Goal: Find specific page/section: Find specific page/section

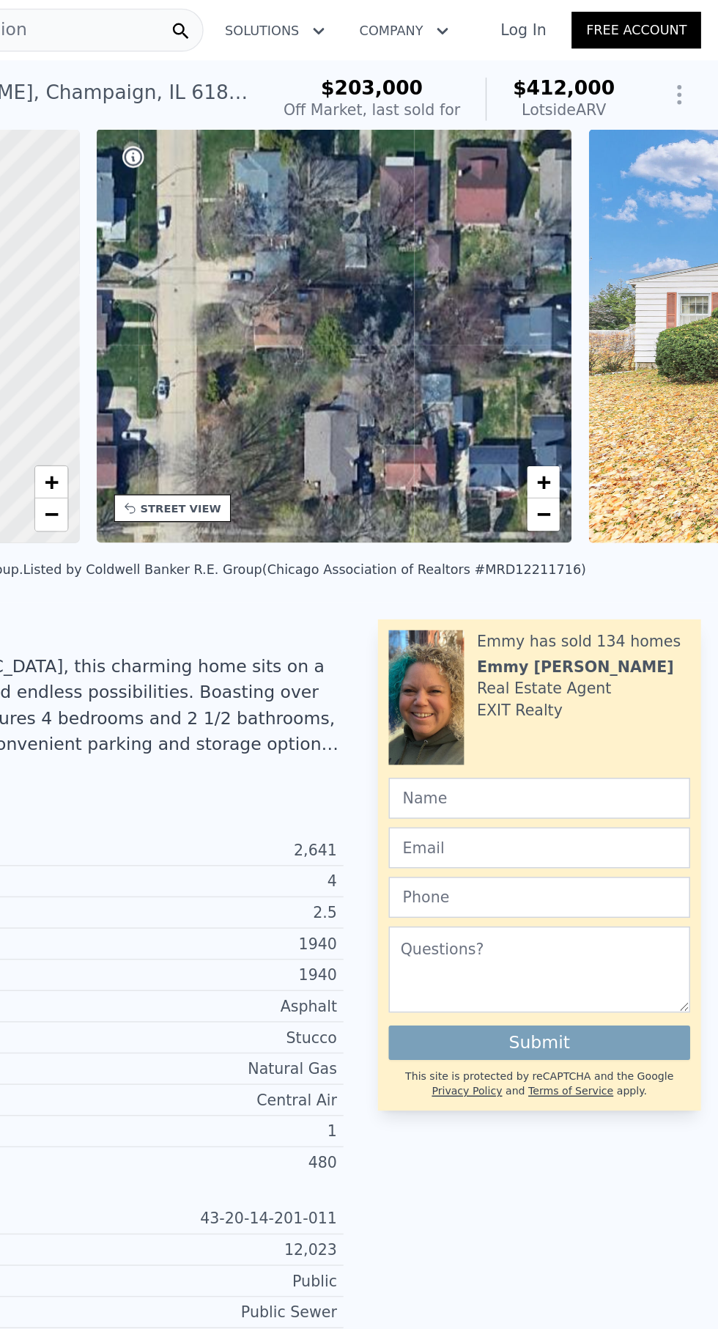
click at [613, 284] on div "• + −" at bounding box center [457, 228] width 324 height 281
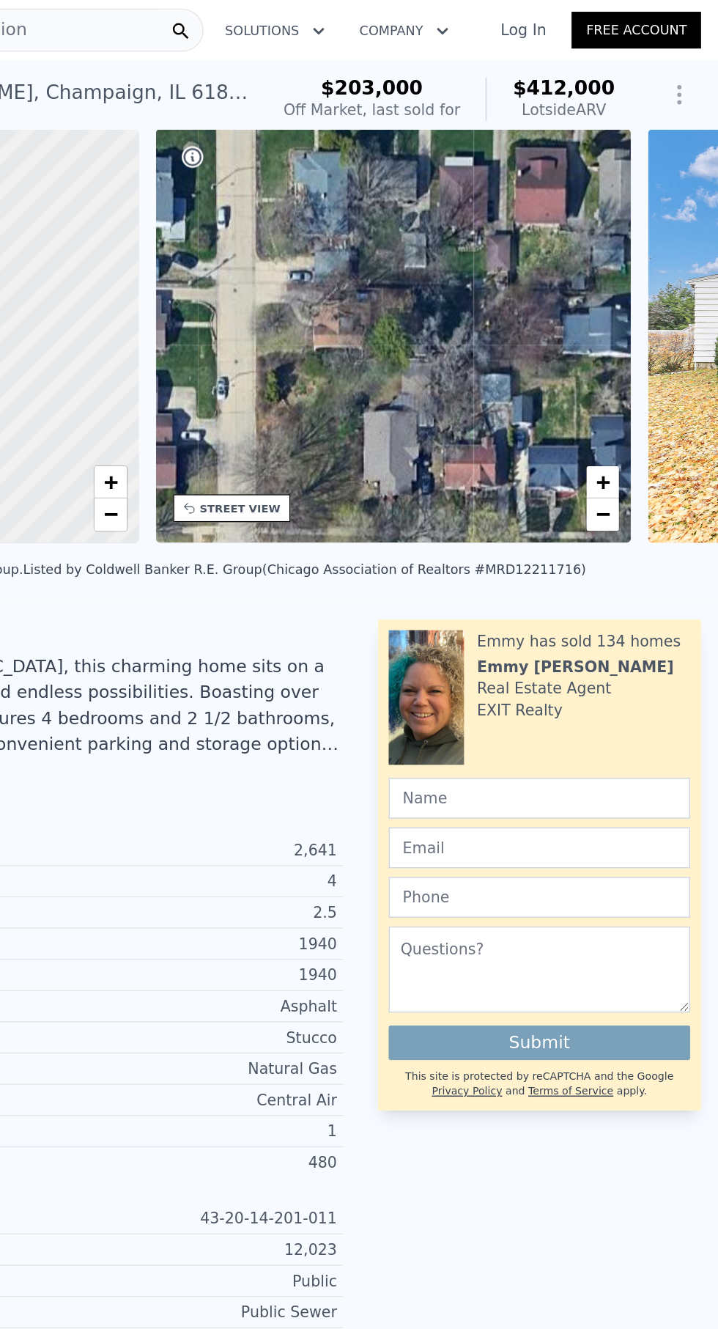
scroll to position [0, 6]
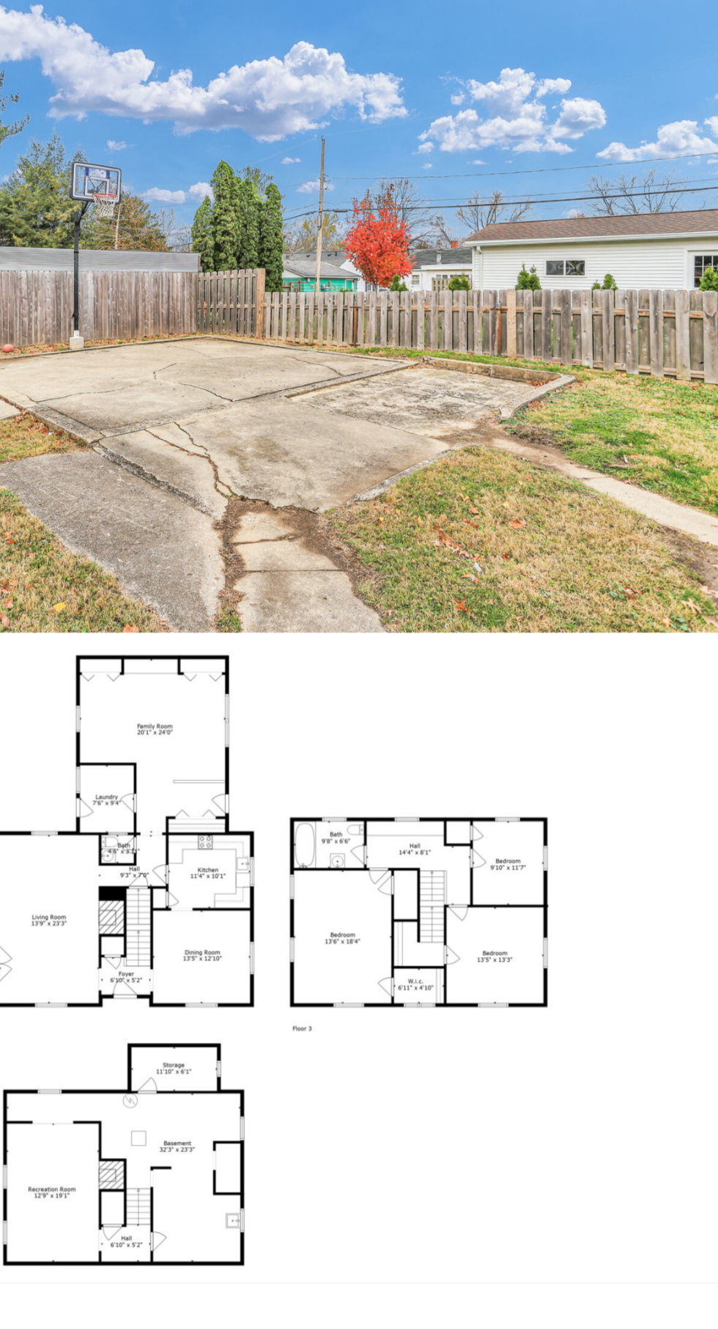
scroll to position [15, 0]
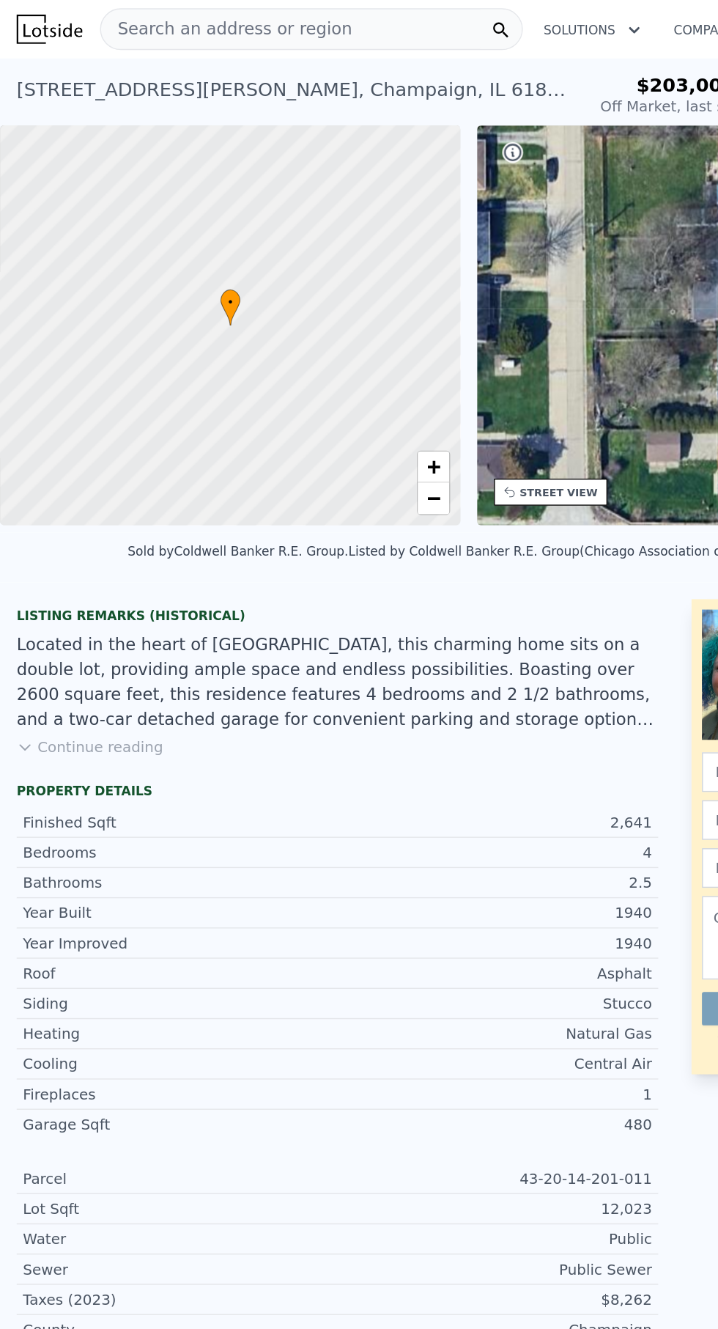
click at [241, 294] on div at bounding box center [162, 229] width 388 height 338
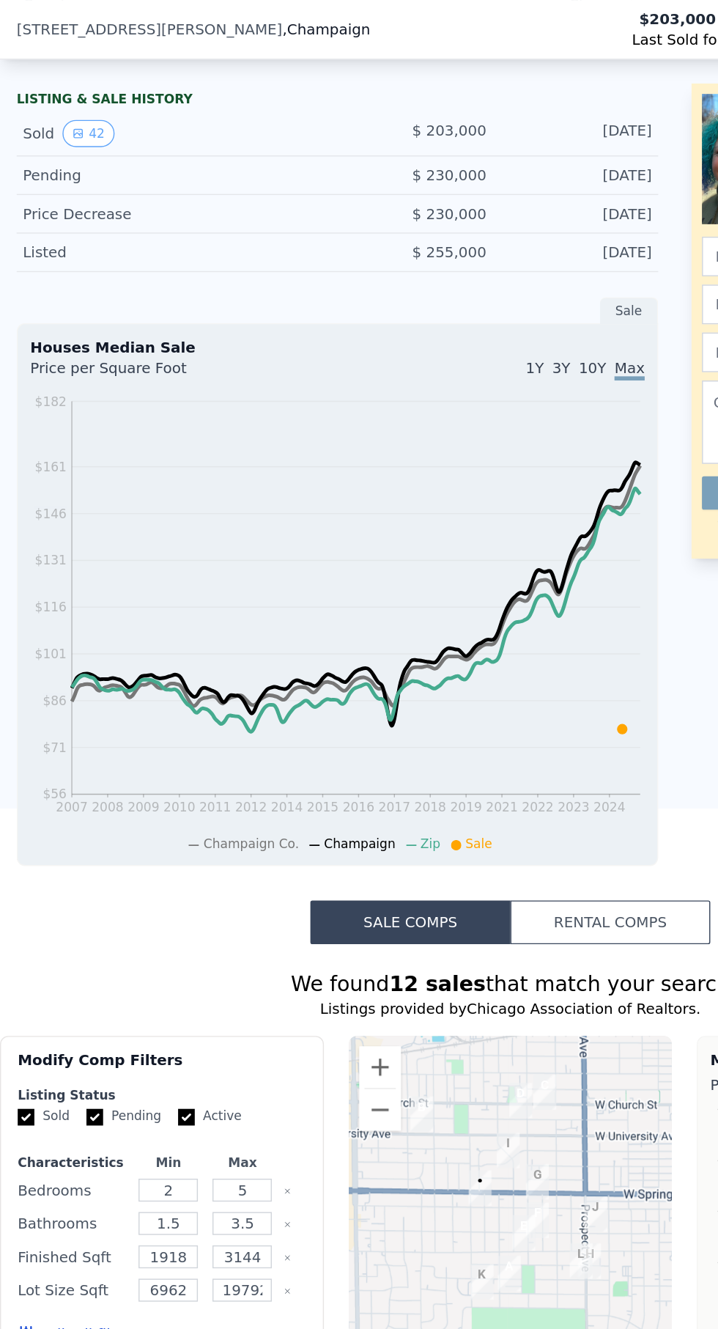
scroll to position [939, 0]
